Goal: Task Accomplishment & Management: Complete application form

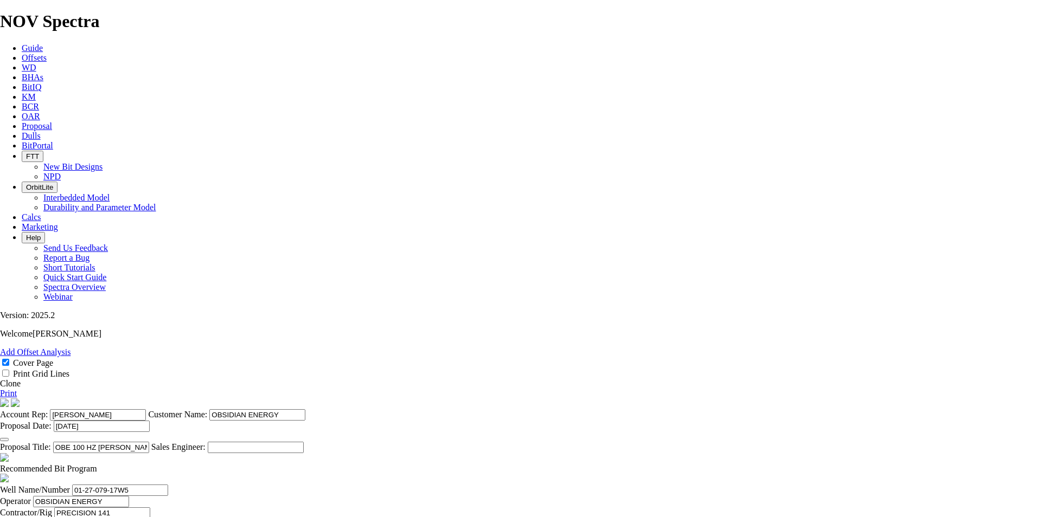
select select "field"
select select "location"
select select "province"
click at [52, 121] on link "Proposal" at bounding box center [37, 125] width 30 height 9
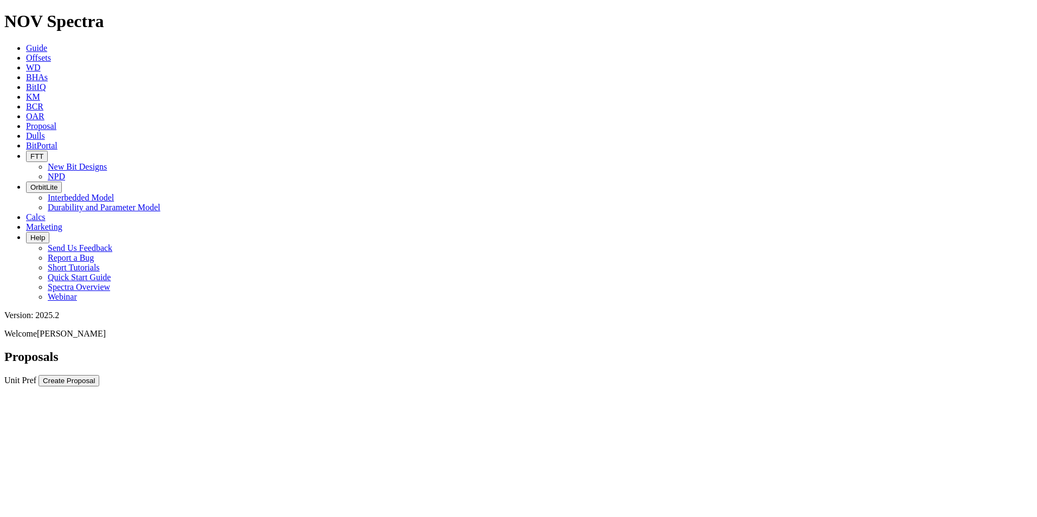
click at [982, 387] on div at bounding box center [518, 387] width 1028 height 0
click at [99, 375] on button "Create Proposal" at bounding box center [68, 380] width 61 height 11
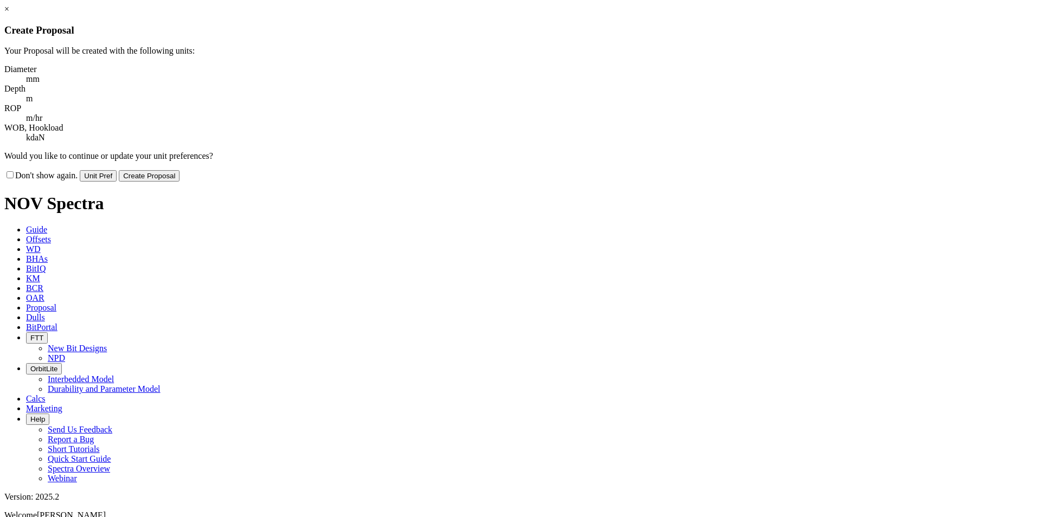
click at [179, 170] on button "Create Proposal" at bounding box center [149, 175] width 61 height 11
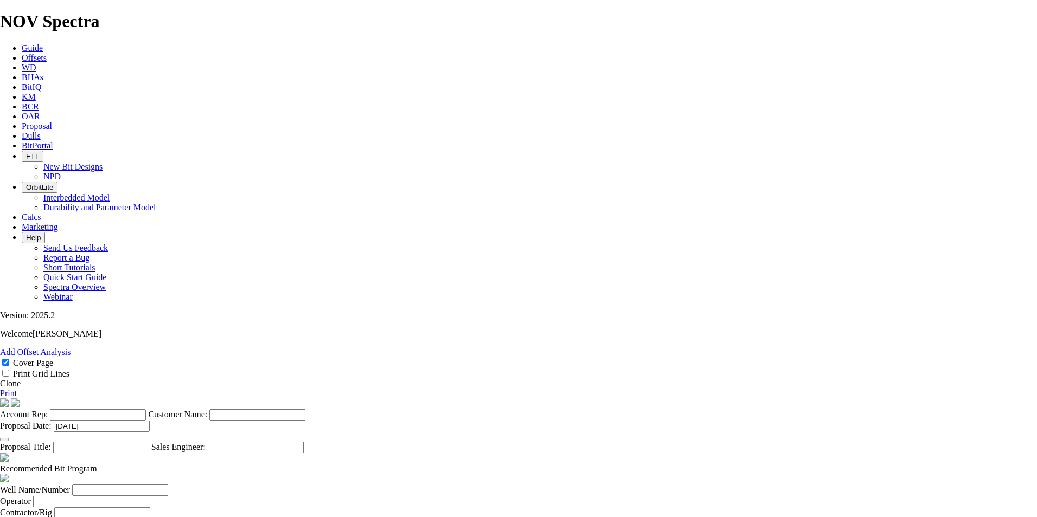
click at [146, 409] on input "Account Rep:" at bounding box center [98, 414] width 96 height 11
type input "[PERSON_NAME]"
type input "MERCHANT EXPLORATION"
click at [149, 442] on input "Proposal Title:" at bounding box center [101, 447] width 96 height 11
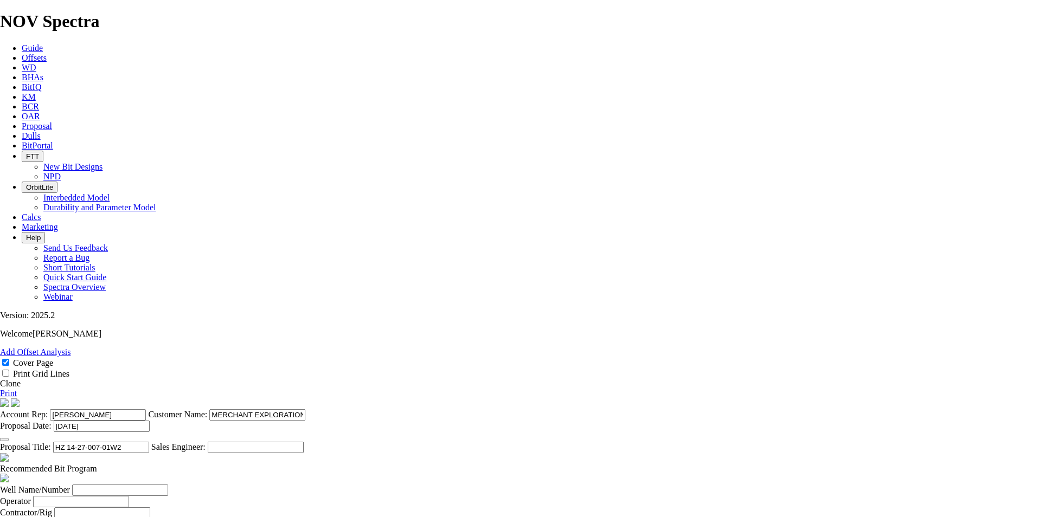
drag, startPoint x: 552, startPoint y: 249, endPoint x: 495, endPoint y: 250, distance: 57.5
click at [149, 442] on input "HZ 14-27-007-01W2" at bounding box center [101, 447] width 96 height 11
type input "HZ 14-27-007-01W2"
drag, startPoint x: 268, startPoint y: 405, endPoint x: 304, endPoint y: 372, distance: 48.8
click at [168, 485] on input "Well Name/Number" at bounding box center [120, 490] width 96 height 11
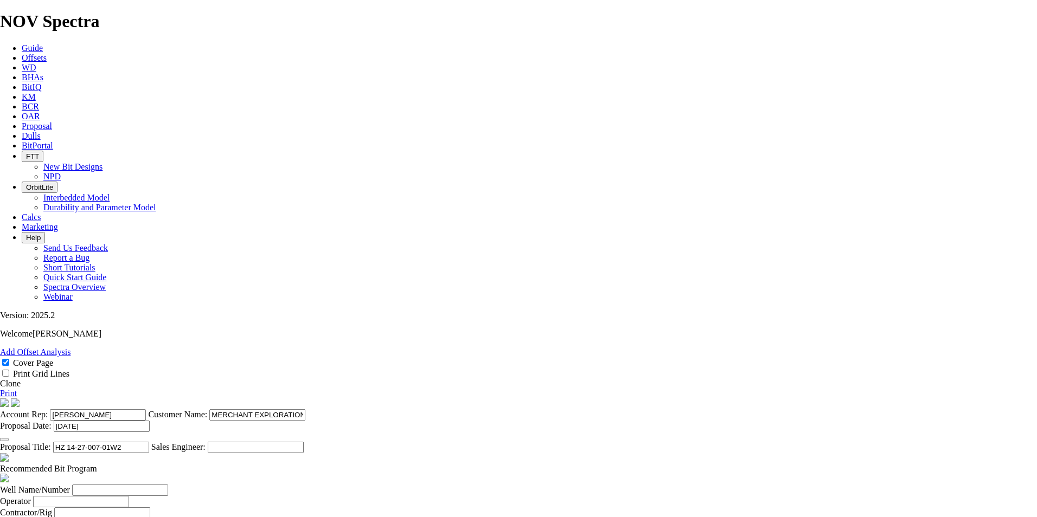
paste input "14-27-007-01W2"
type input "14-27-007-01W2"
type input "MERCHANT EXPL."
click at [143, 517] on input "M." at bounding box center [95, 524] width 96 height 11
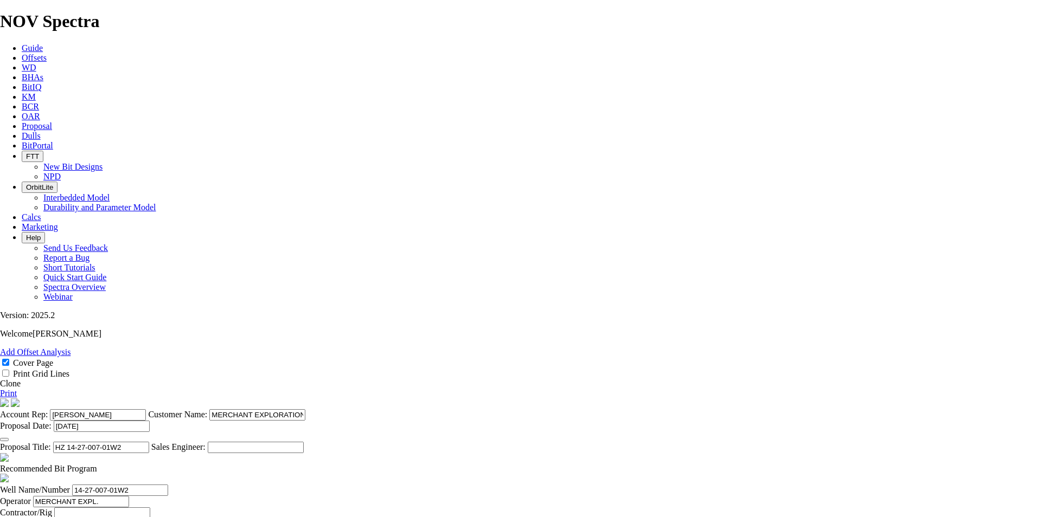
scroll to position [0, 2]
type input "[PERSON_NAME]"
select select "field"
select select "location"
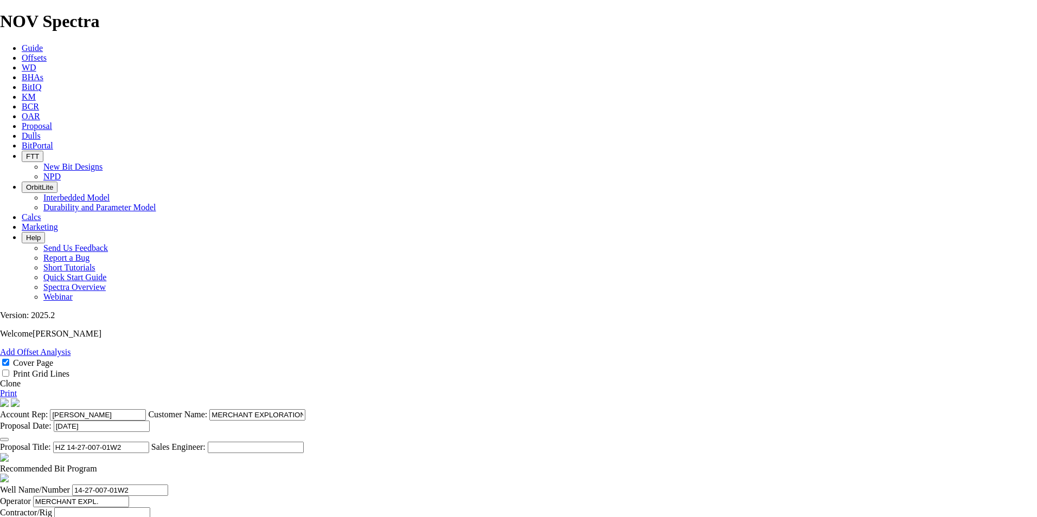
drag, startPoint x: 640, startPoint y: 400, endPoint x: 660, endPoint y: 389, distance: 23.3
paste input "14-27-007-01W2"
type input "14-27-007-01W2"
select select "province"
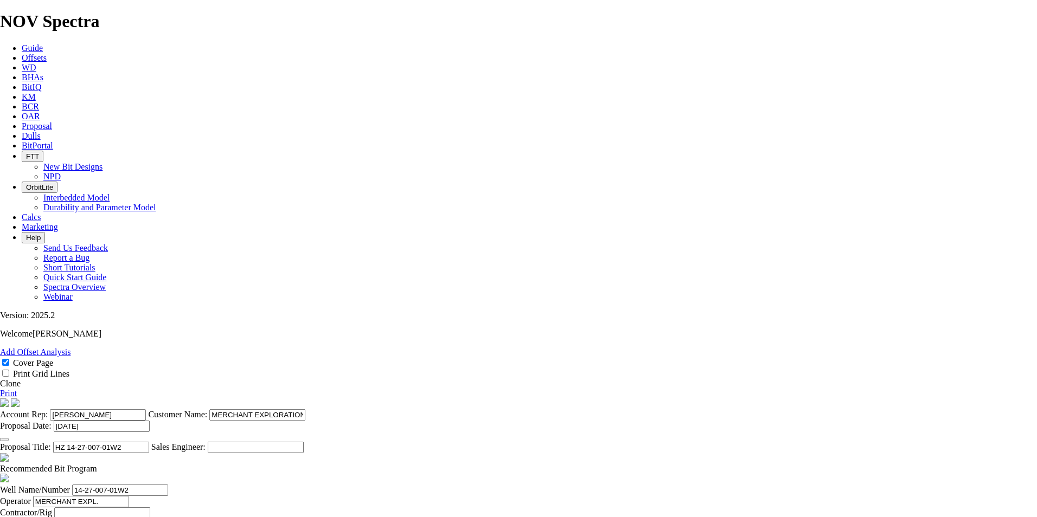
type input "[GEOGRAPHIC_DATA]"
type input "[PERSON_NAME]"
type input "[PHONE_NUMBER]"
type input "5445"
type input "[PERSON_NAME]"
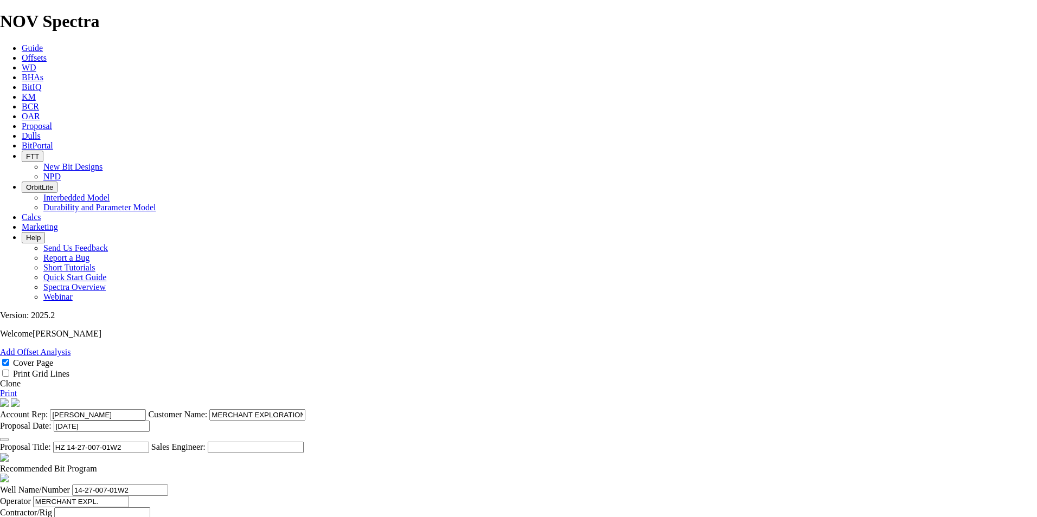
type input "[PHONE_NUMBER]"
type input "[DATE]"
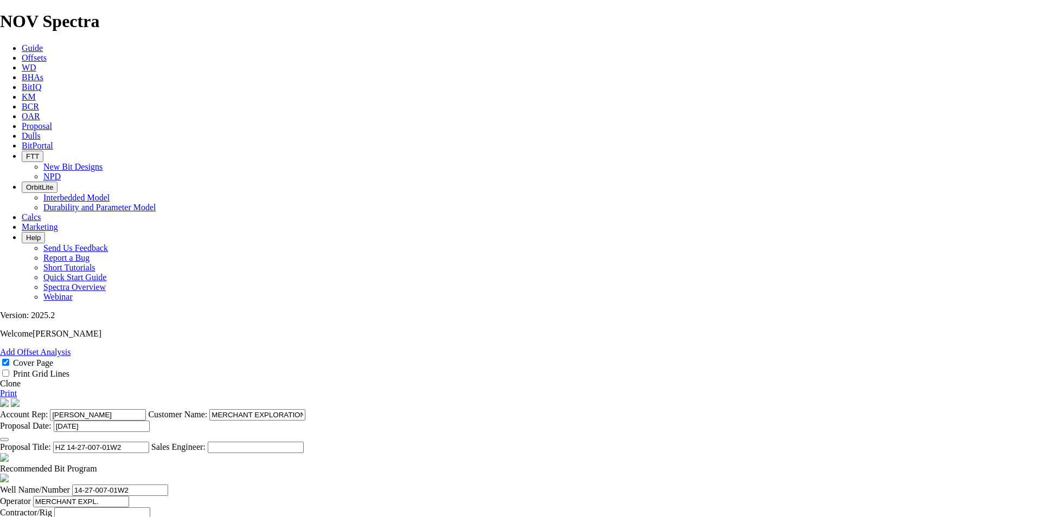
click at [97, 464] on span at bounding box center [97, 468] width 0 height 9
select select "string:Redline"
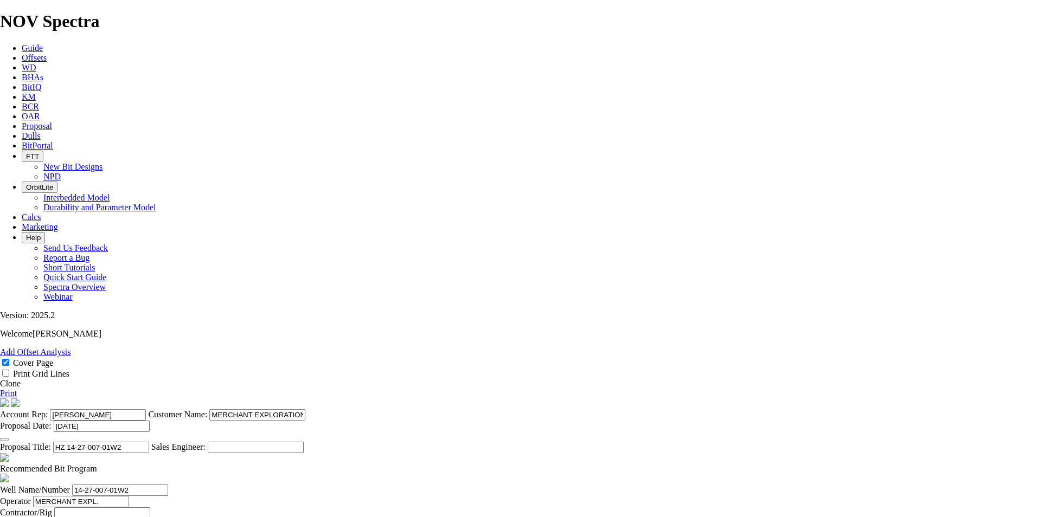
select select "string:CAD"
checkbox input "false"
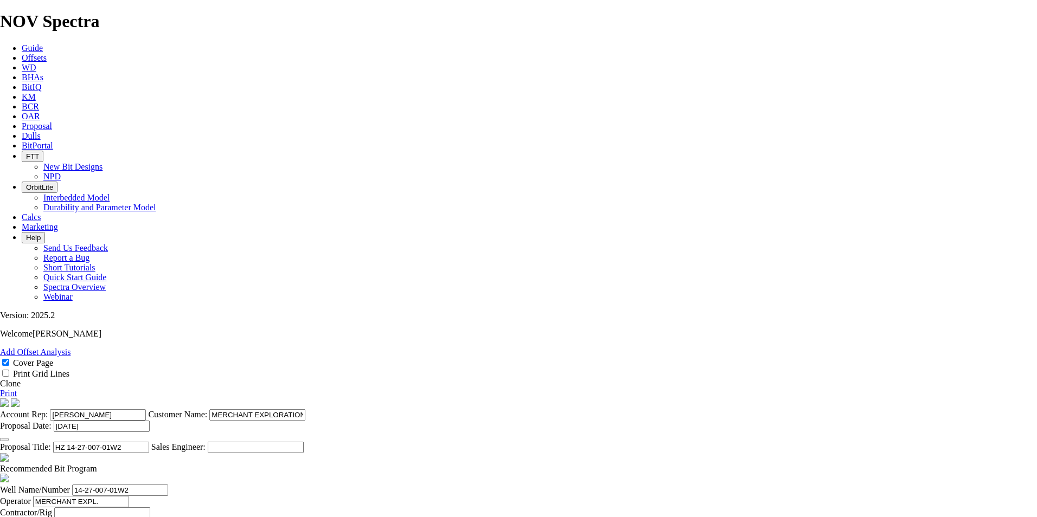
checkbox input "false"
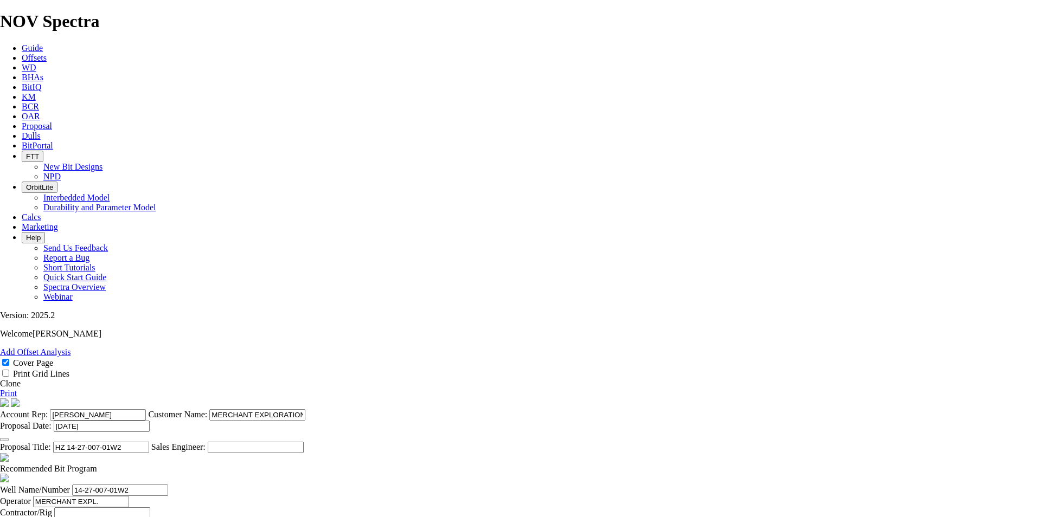
checkbox input "false"
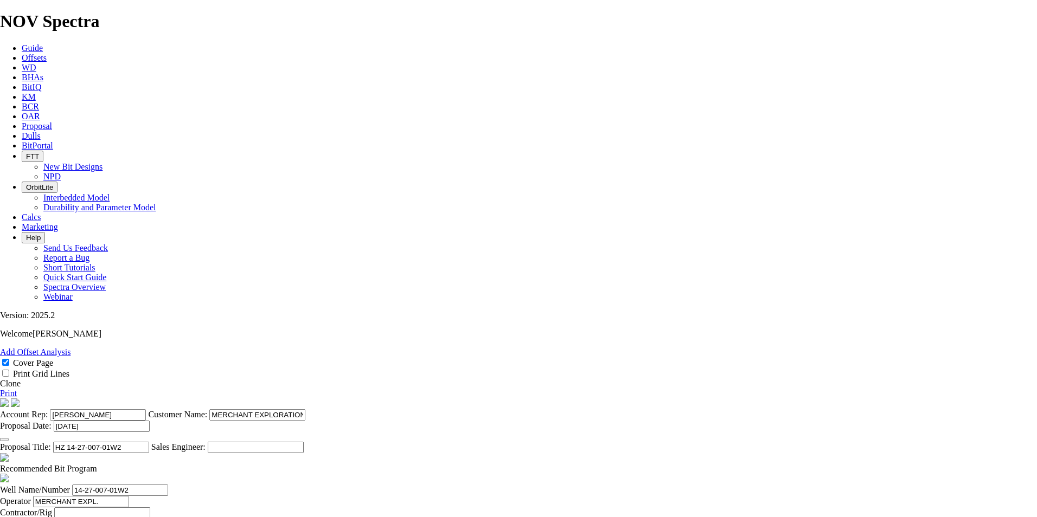
checkbox input "false"
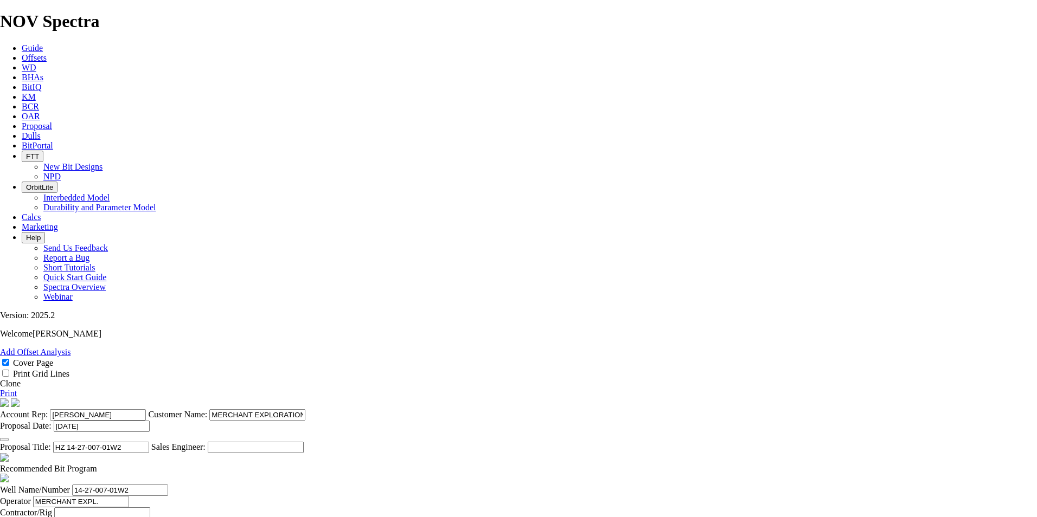
type input "1"
type input "349"
type input "NO BID"
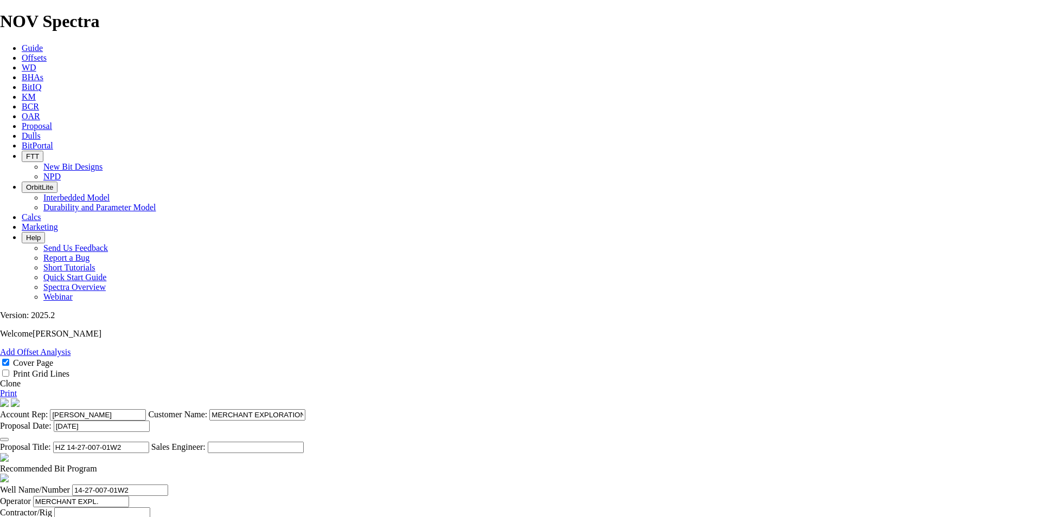
type input "2"
type input "222.3"
type input "TK53-B5"
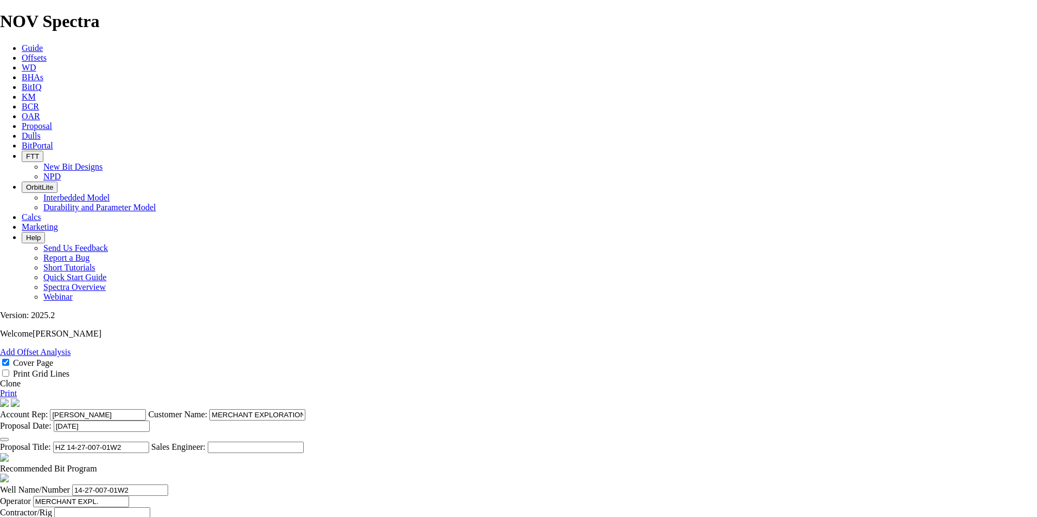
type input "10500"
type input "28750"
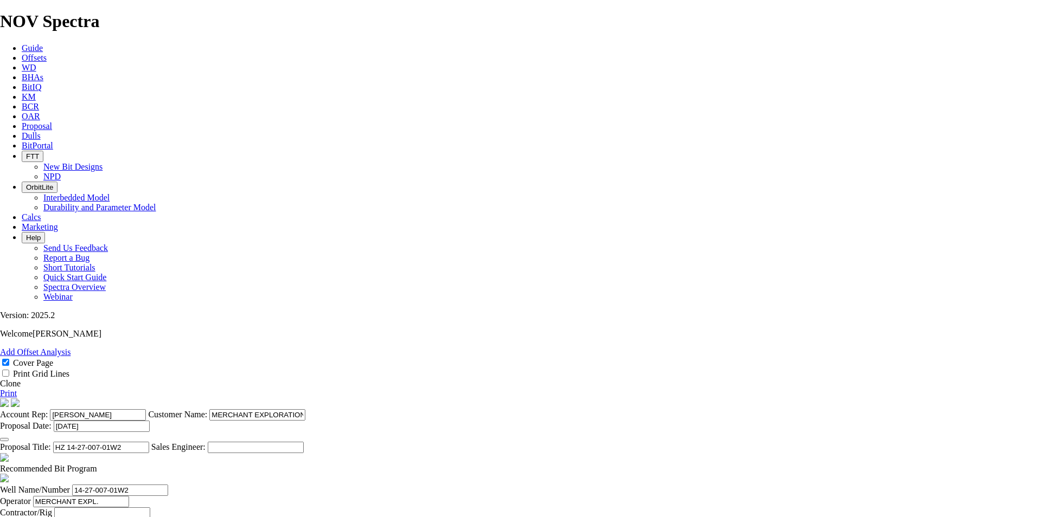
type input "3"
type input "158.8"
type input "TKC53-A1"
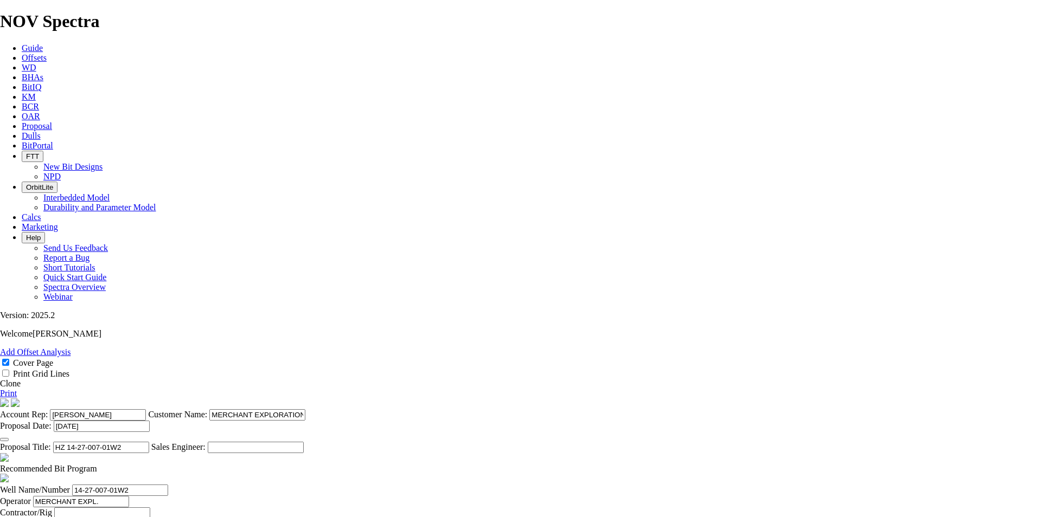
paste textarea "Package price of $14,500 should both 222mm and 159mm bits be utilized. TKC63-D1…"
type textarea "Package price of $14,500 should both 222mm and 159mm bits be utilized. TKC63-D1…"
type input "5500"
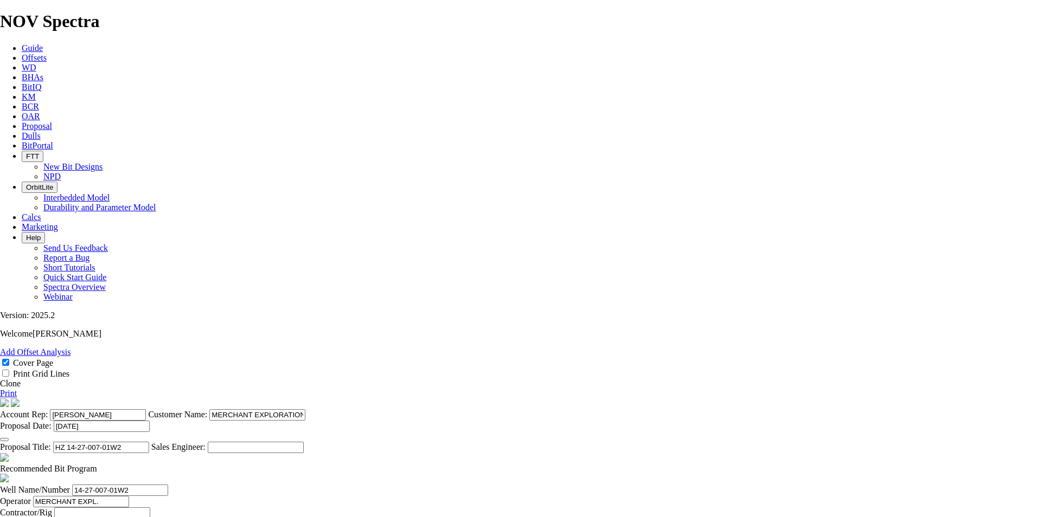
type input "23000"
type input "170"
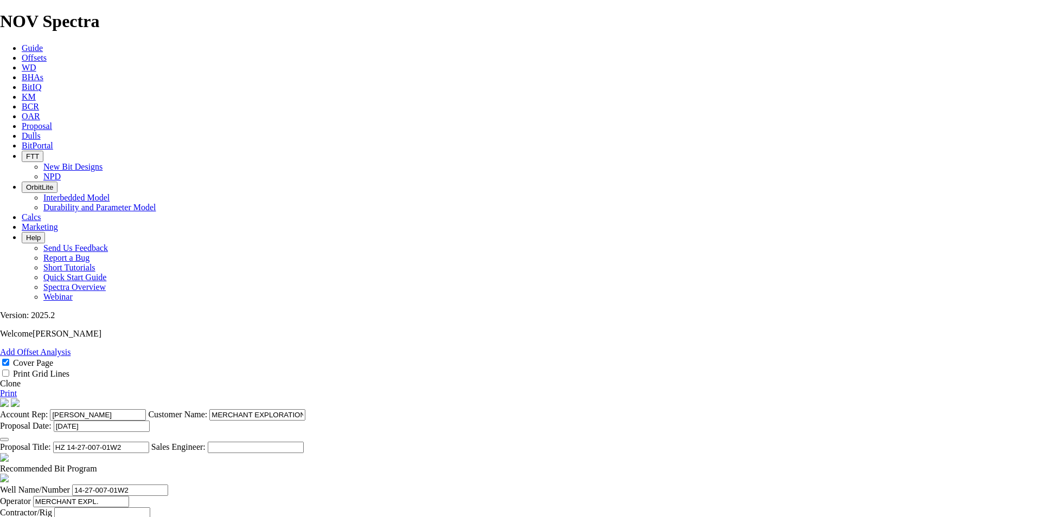
type input "170"
type input "5"
type input "2"
type input "1.75"
type input "97.14"
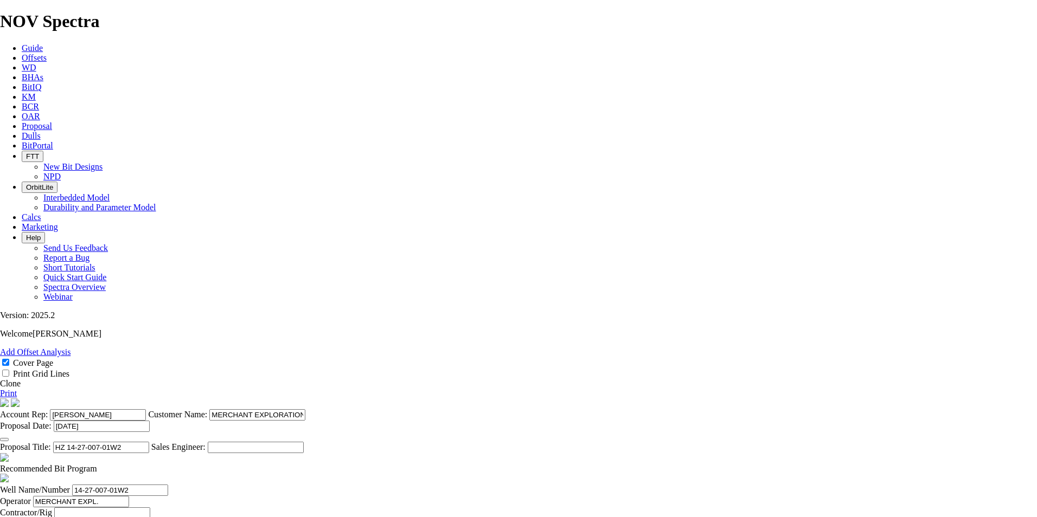
type input "1412"
type input "3046"
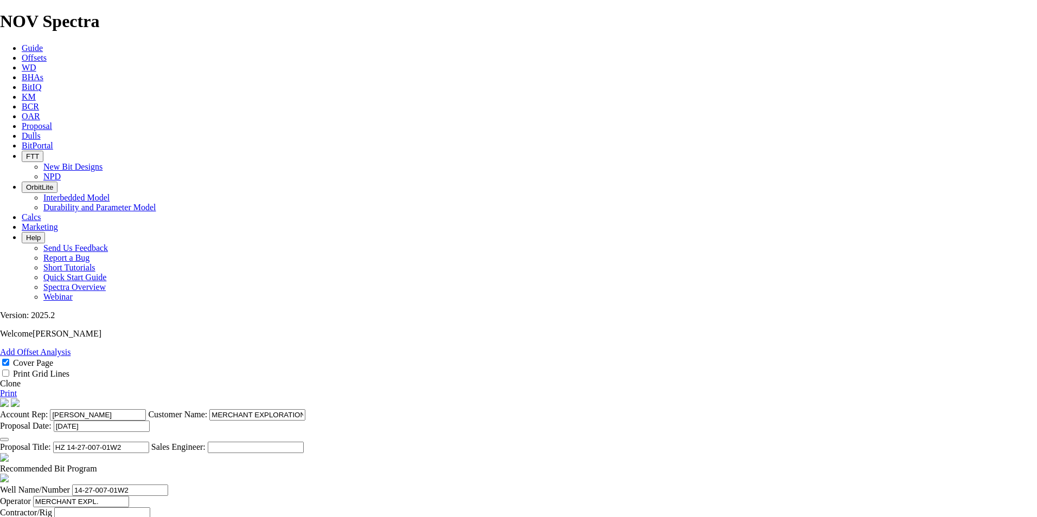
type input "45"
type input "1634"
type input "36.3111"
type input "45"
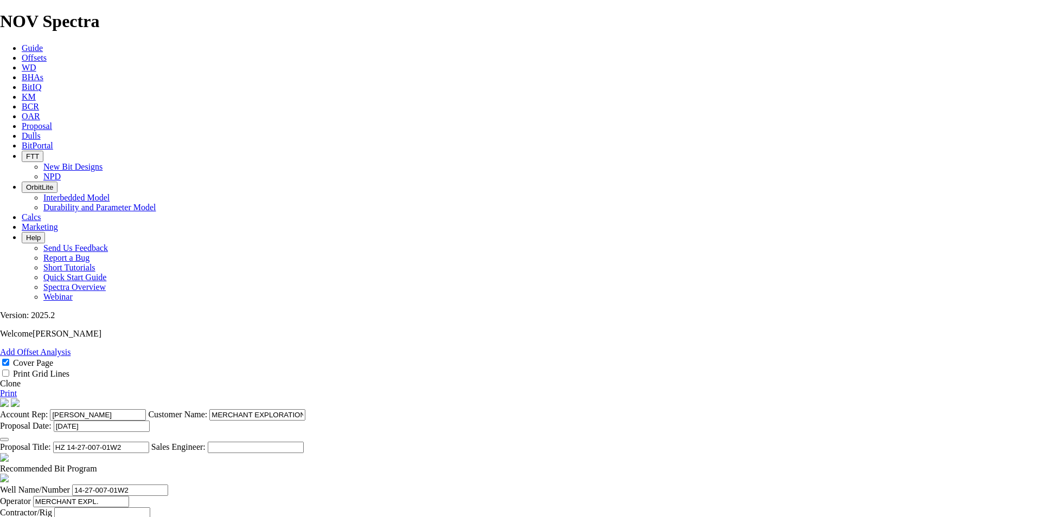
type input "60"
type input "1242"
type input "20.7"
click at [17, 389] on link "Print" at bounding box center [8, 393] width 17 height 9
